Goal: Task Accomplishment & Management: Manage account settings

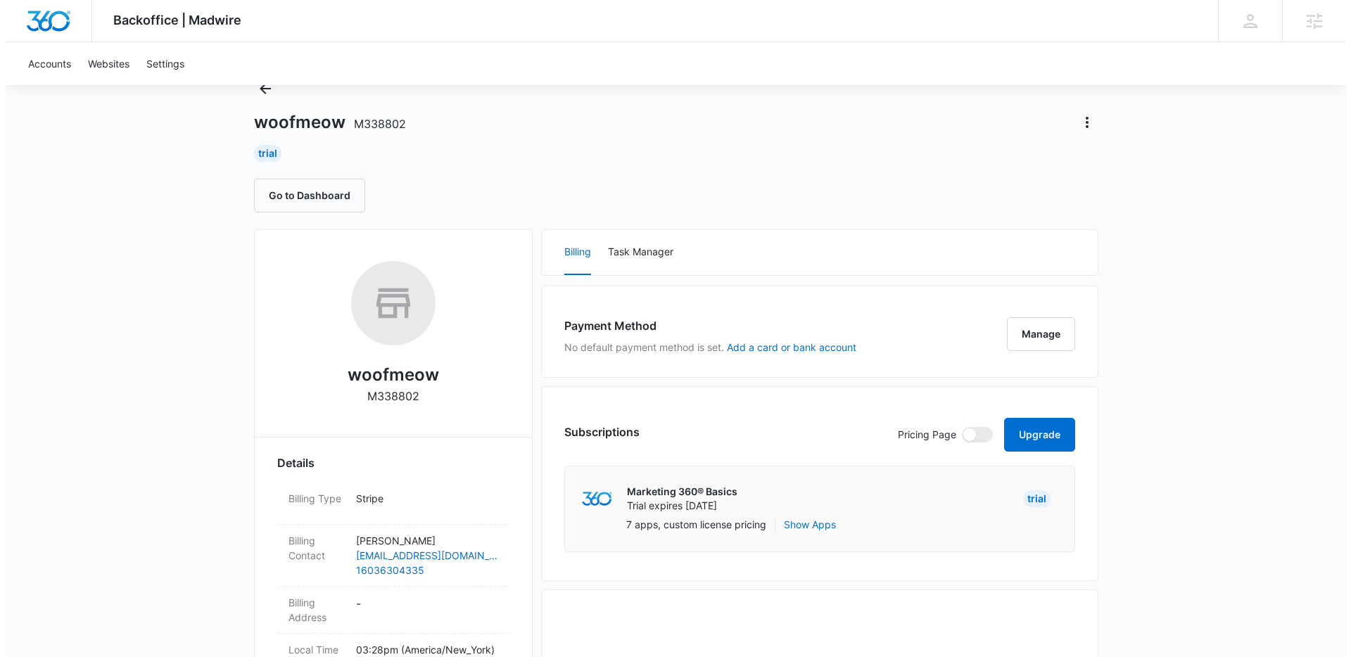
scroll to position [61, 0]
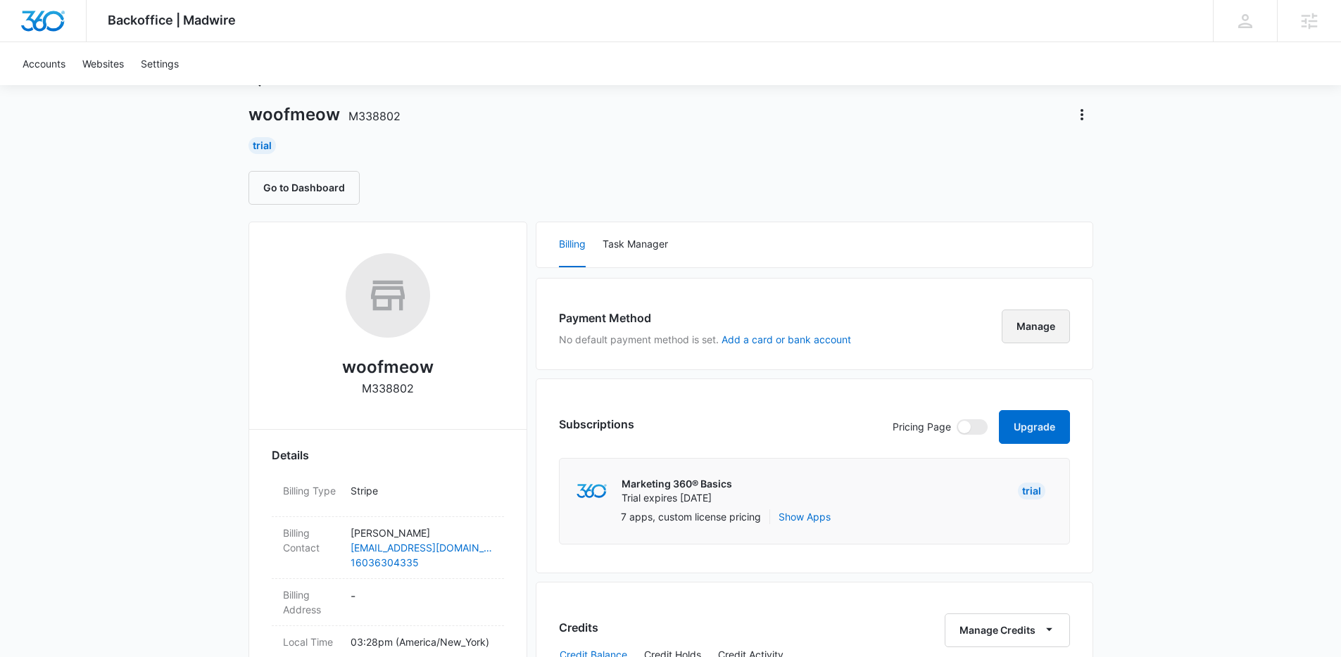
click at [1021, 321] on button "Manage" at bounding box center [1036, 327] width 68 height 34
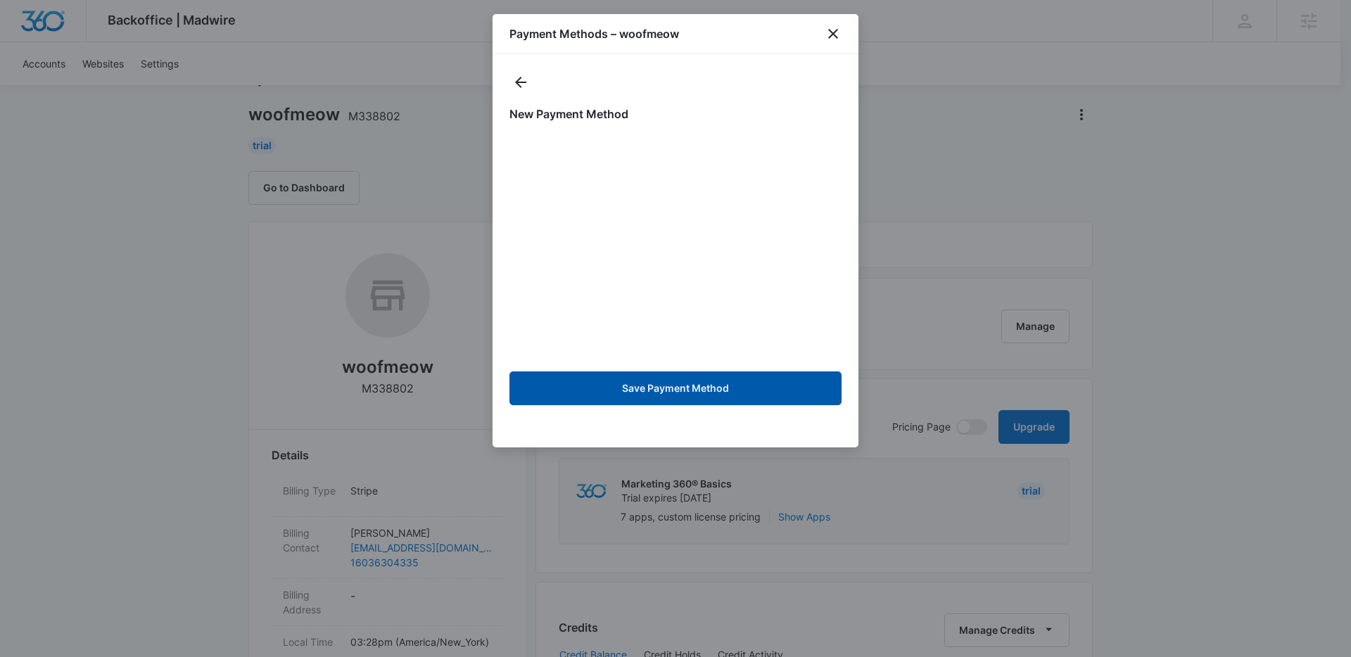
click at [686, 383] on button "Save Payment Method" at bounding box center [676, 389] width 332 height 34
